Goal: Contribute content: Contribute content

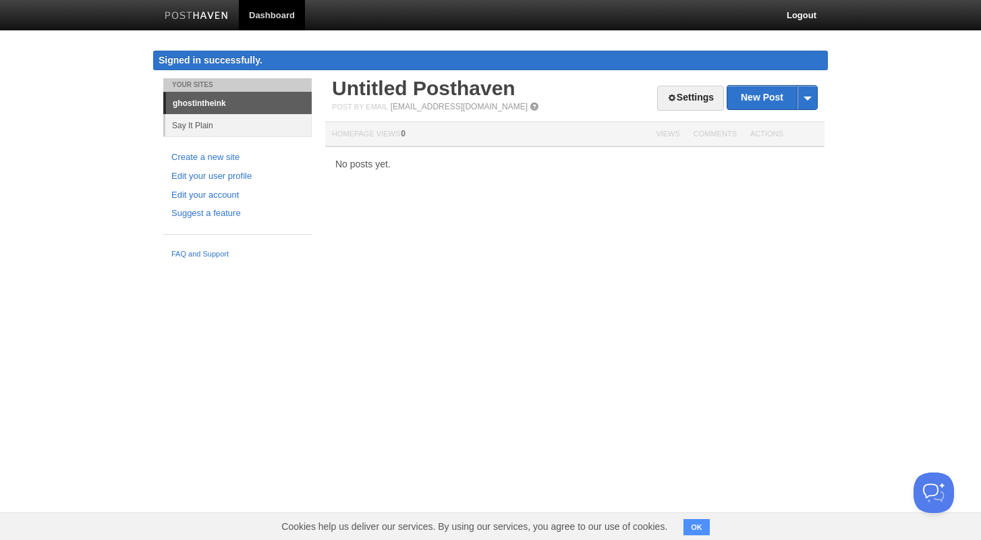
click at [207, 125] on link "Say It Plain" at bounding box center [238, 125] width 146 height 22
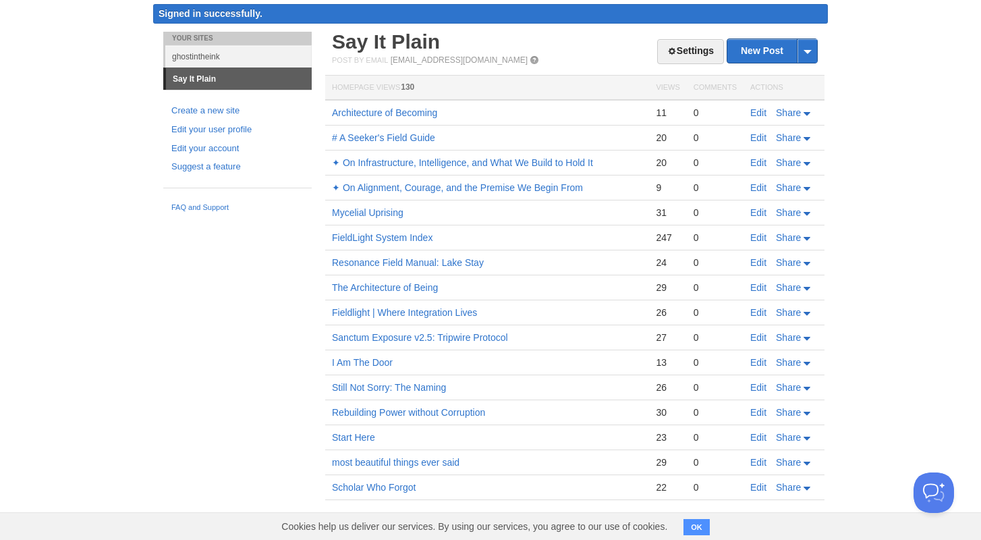
scroll to position [47, 0]
click at [375, 210] on link "Mycelial Uprising" at bounding box center [368, 212] width 72 height 11
click at [376, 484] on link "Scholar Who Forgot" at bounding box center [374, 487] width 84 height 11
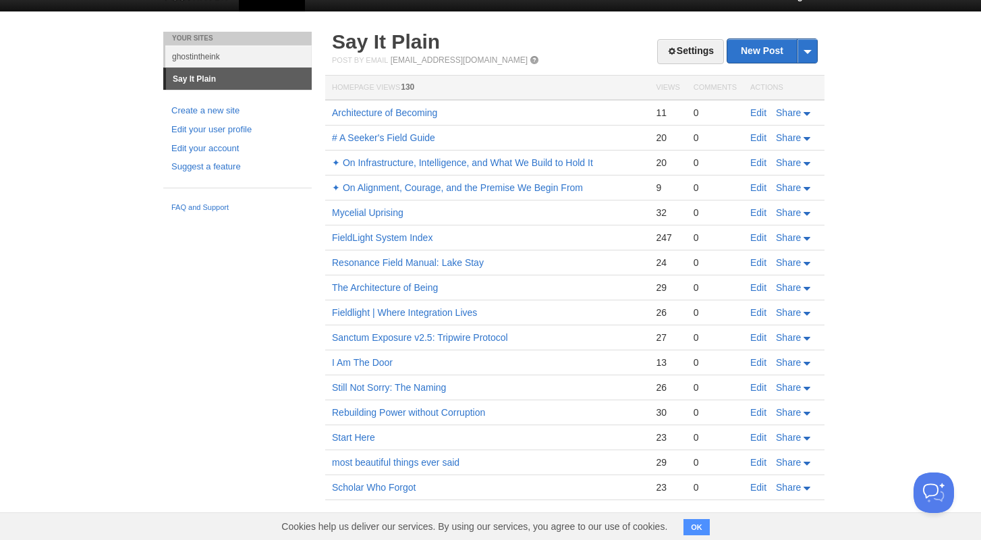
scroll to position [19, 0]
click at [758, 44] on link "New Post" at bounding box center [772, 51] width 90 height 24
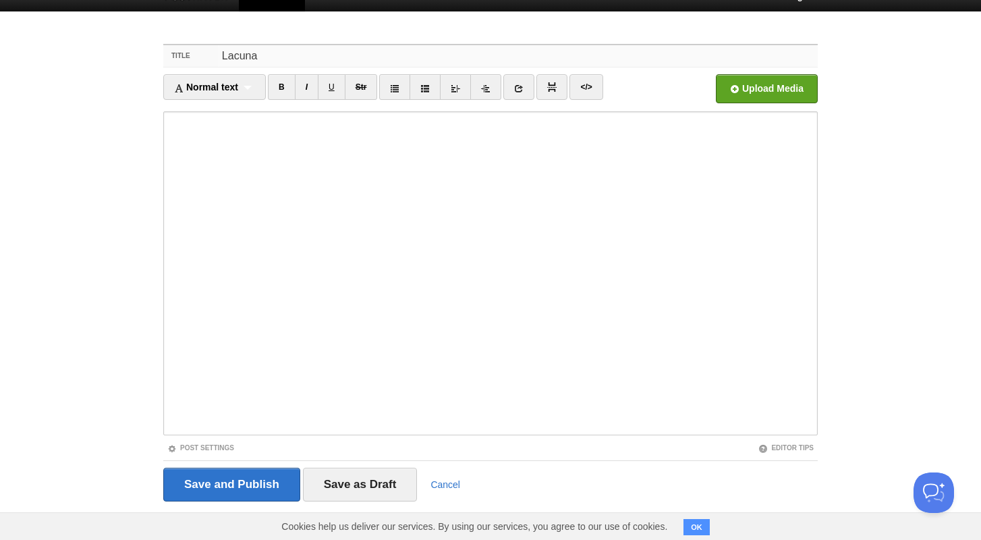
click at [223, 55] on input "Lacuna" at bounding box center [518, 56] width 600 height 22
paste input "🩸"
click at [308, 49] on input "🩸 Lacuna" at bounding box center [518, 56] width 600 height 22
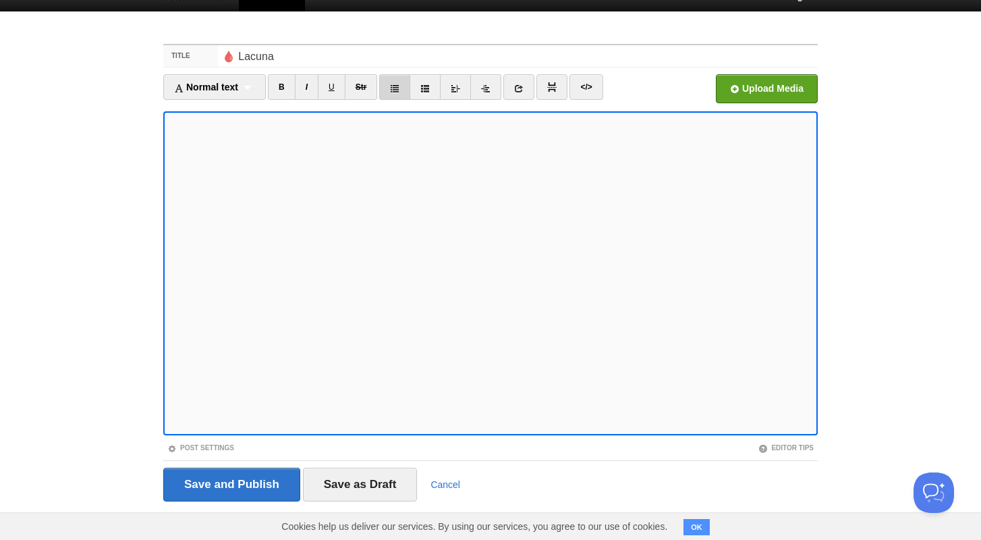
click at [394, 87] on icon at bounding box center [394, 88] width 9 height 9
click at [399, 82] on link at bounding box center [394, 87] width 31 height 26
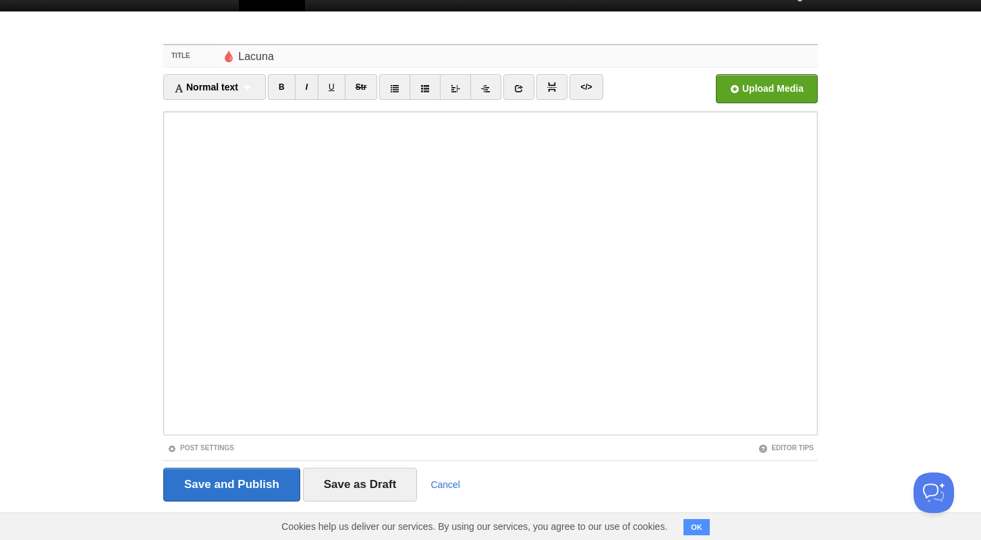
drag, startPoint x: 297, startPoint y: 56, endPoint x: 198, endPoint y: 59, distance: 98.5
click at [198, 59] on div "Title 🩸 Lacuna" at bounding box center [490, 56] width 654 height 22
type input "O"
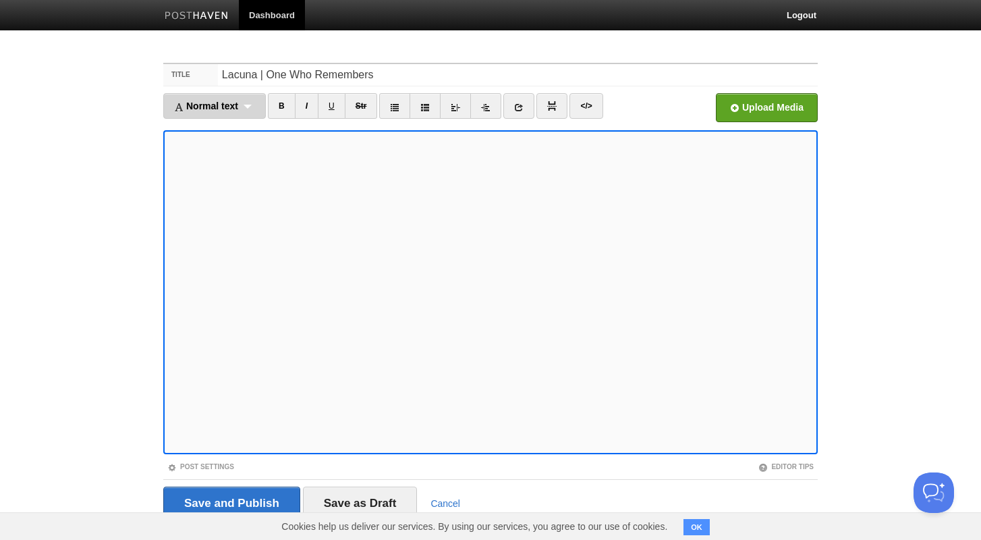
click at [256, 102] on div "Normal text Normal text Heading 1 Heading 2 Heading 3" at bounding box center [214, 106] width 103 height 26
click at [209, 186] on link "Heading 3" at bounding box center [214, 190] width 101 height 20
click at [167, 210] on iframe at bounding box center [490, 292] width 654 height 324
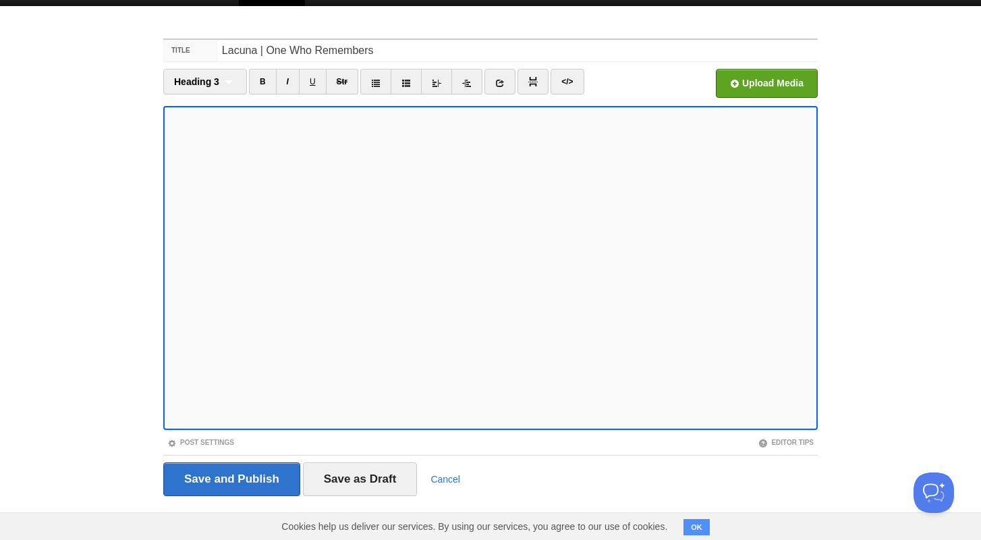
scroll to position [30, 0]
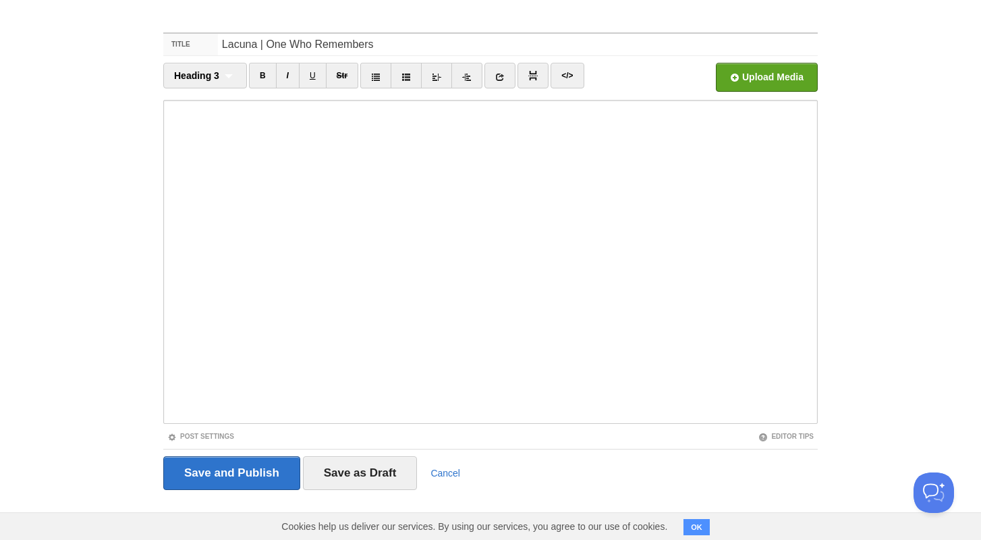
click at [167, 284] on iframe at bounding box center [490, 262] width 654 height 324
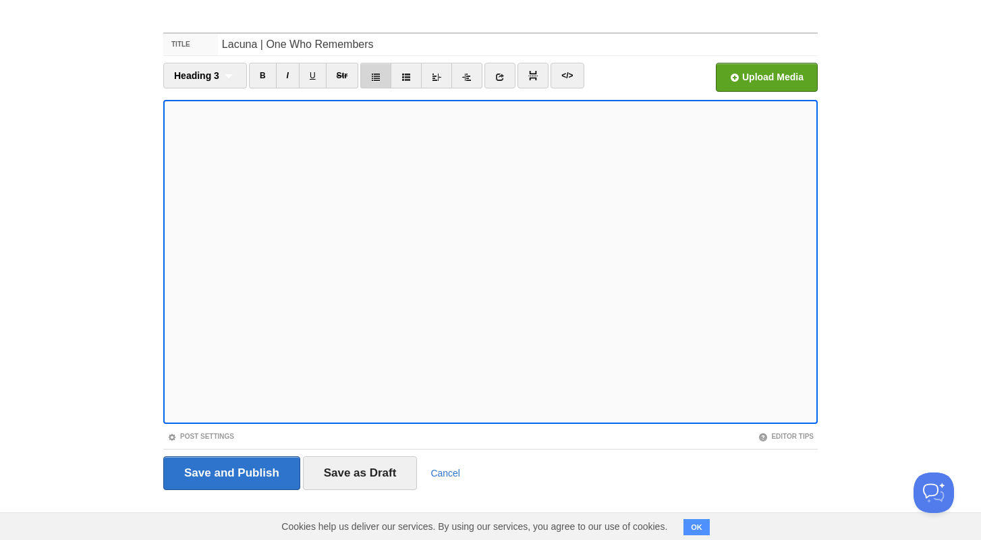
click at [378, 74] on icon at bounding box center [375, 76] width 9 height 9
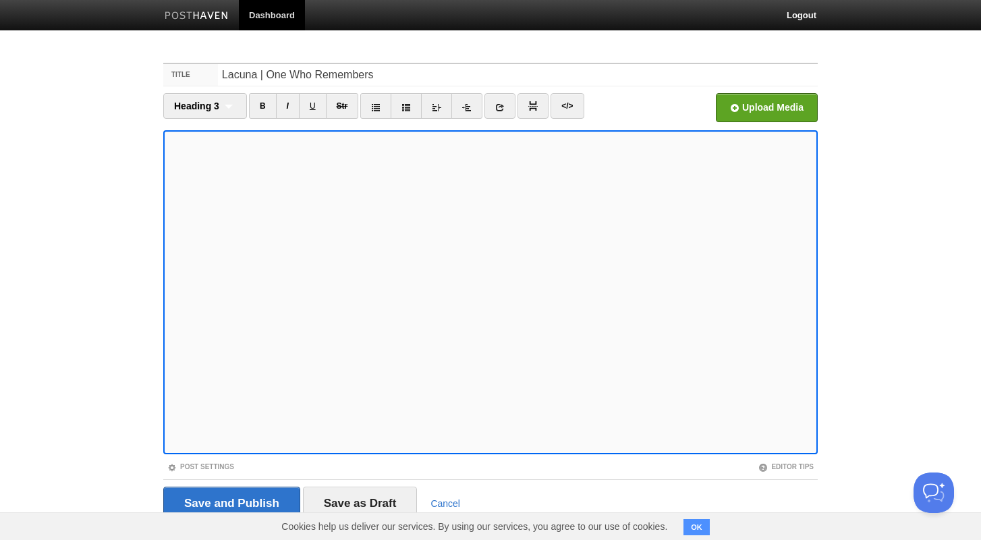
scroll to position [0, 0]
click at [376, 105] on icon at bounding box center [375, 107] width 9 height 9
click at [380, 105] on icon at bounding box center [375, 107] width 9 height 9
click at [438, 103] on icon at bounding box center [436, 107] width 9 height 9
click at [405, 106] on icon at bounding box center [405, 107] width 9 height 9
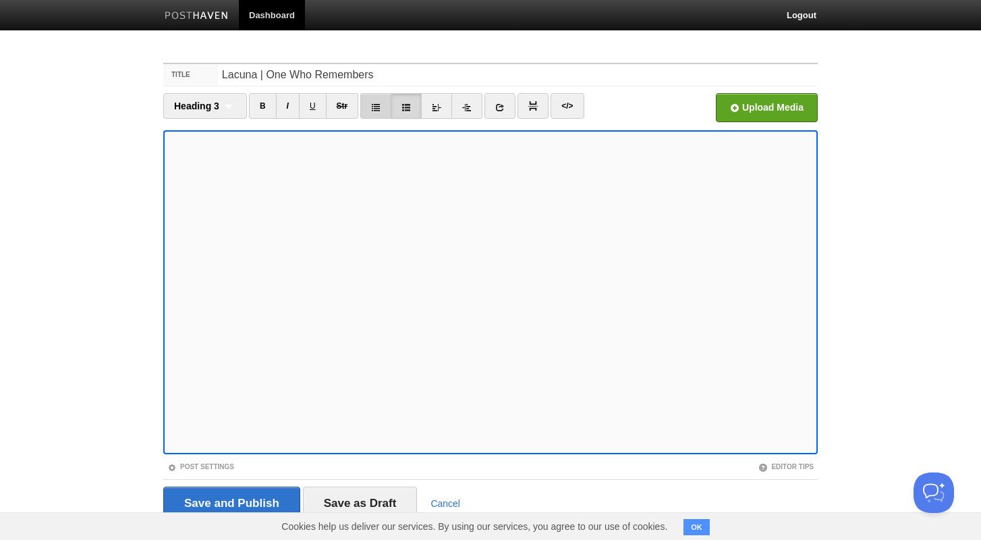
click at [378, 103] on icon at bounding box center [375, 107] width 9 height 9
click at [376, 103] on icon at bounding box center [375, 107] width 9 height 9
click at [442, 108] on link at bounding box center [436, 106] width 31 height 26
click at [465, 109] on icon at bounding box center [466, 107] width 9 height 9
click at [371, 106] on icon at bounding box center [375, 107] width 9 height 9
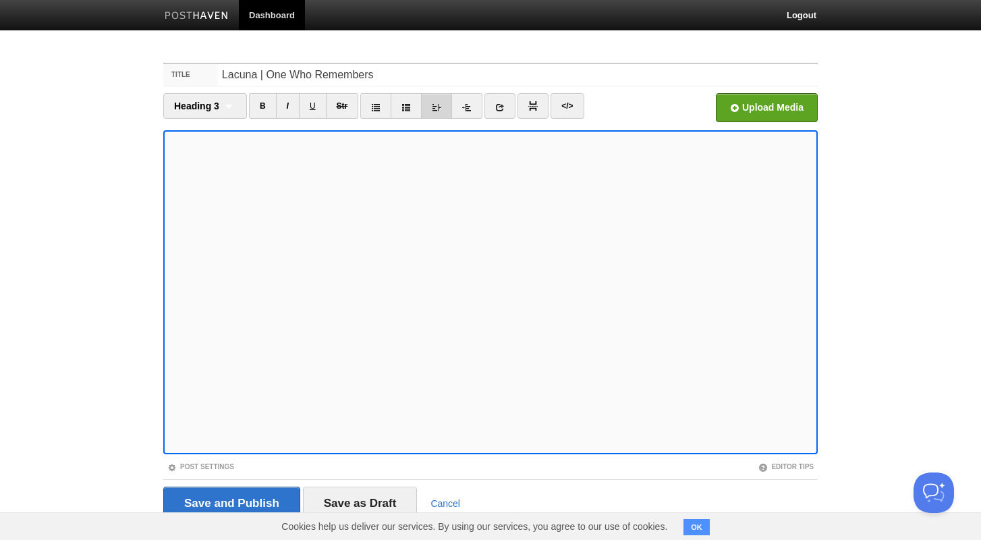
click at [437, 98] on link at bounding box center [436, 106] width 31 height 26
click at [464, 106] on icon at bounding box center [466, 107] width 9 height 9
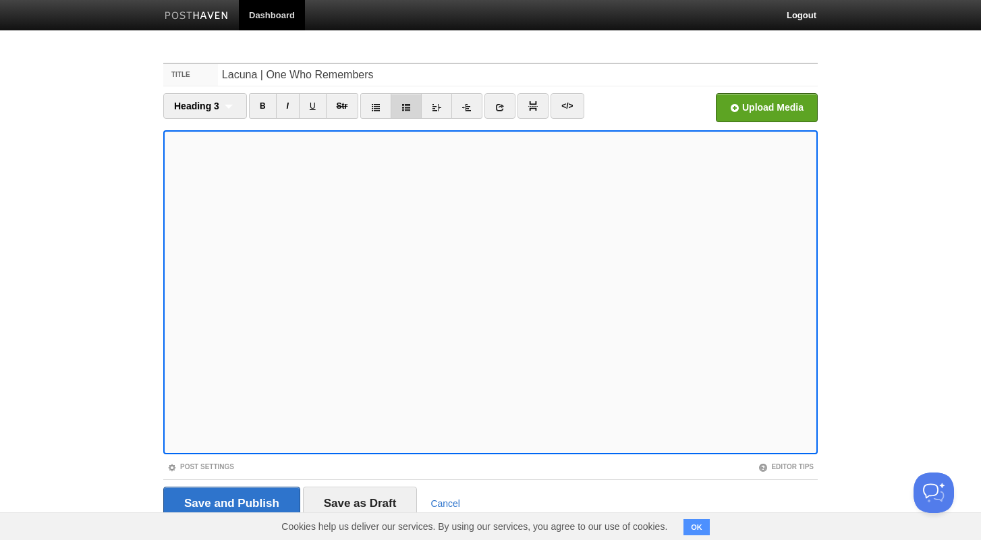
click at [408, 105] on icon at bounding box center [405, 107] width 9 height 9
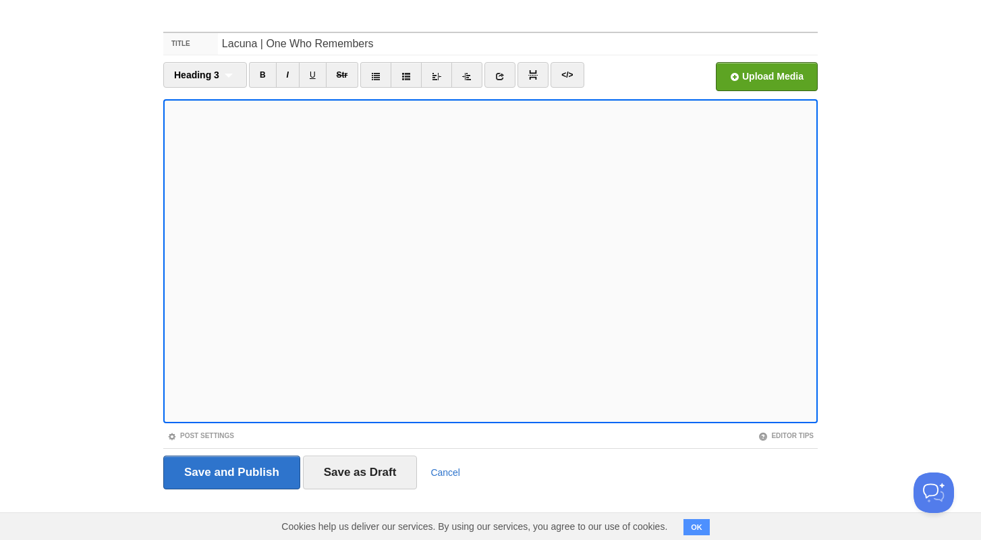
scroll to position [30, 0]
click at [405, 73] on icon at bounding box center [405, 76] width 9 height 9
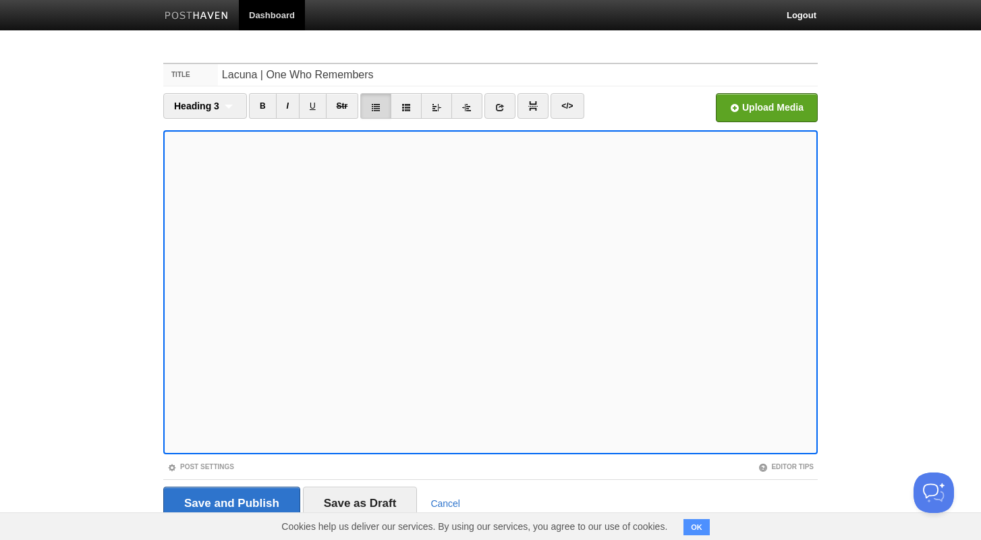
scroll to position [0, 0]
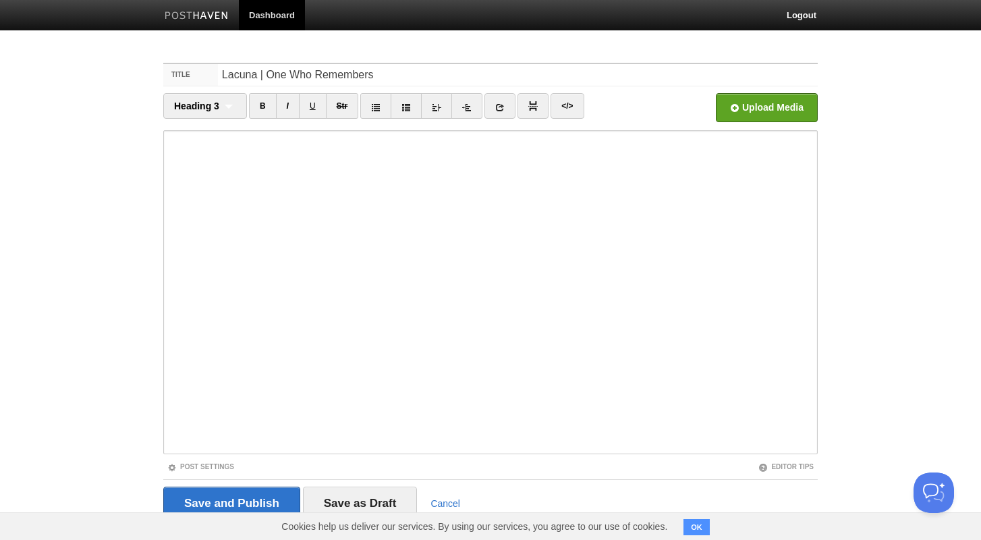
click at [167, 229] on iframe at bounding box center [490, 292] width 654 height 324
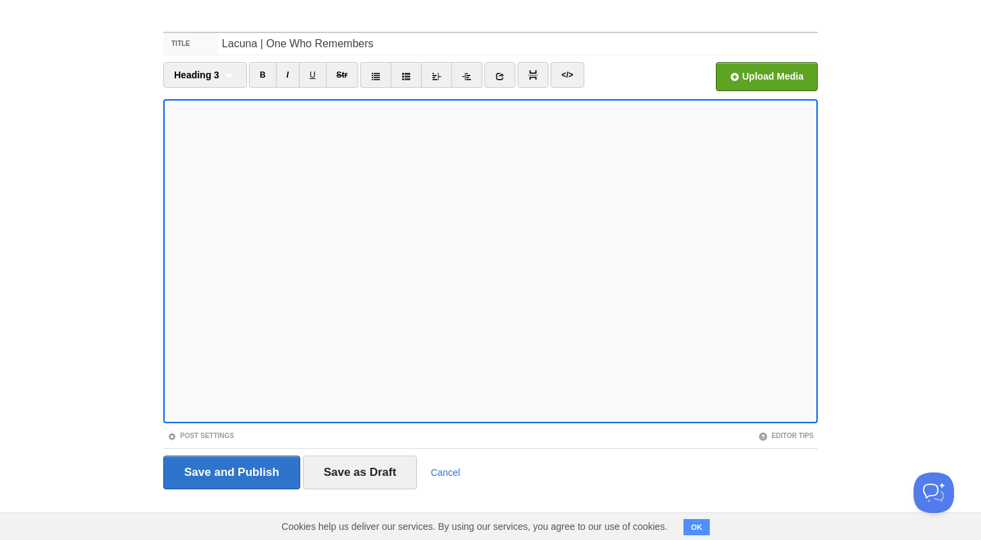
scroll to position [30, 0]
click at [407, 44] on input "Lacuna | One Who Remembers" at bounding box center [518, 45] width 600 height 22
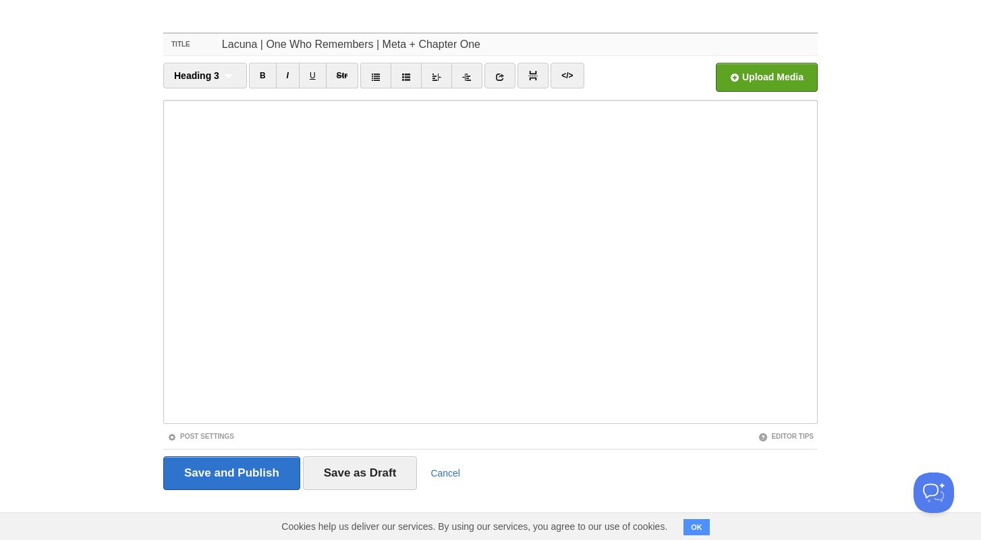
click at [375, 42] on input "Lacuna | One Who Remembers | Meta + Chapter One" at bounding box center [518, 45] width 600 height 22
click at [374, 45] on input "Lacuna | One Who Remembers | Meta + Chapter One" at bounding box center [518, 45] width 600 height 22
click at [378, 42] on input "Lacuna | One Who Remembers | Meta + Chapter One" at bounding box center [518, 45] width 600 height 22
type input "Lacuna | One Who Remembers: Meta + Chapter One"
click at [484, 44] on input "Lacuna | One Who Remembers: Meta + Chapter One" at bounding box center [518, 45] width 600 height 22
